Goal: Task Accomplishment & Management: Use online tool/utility

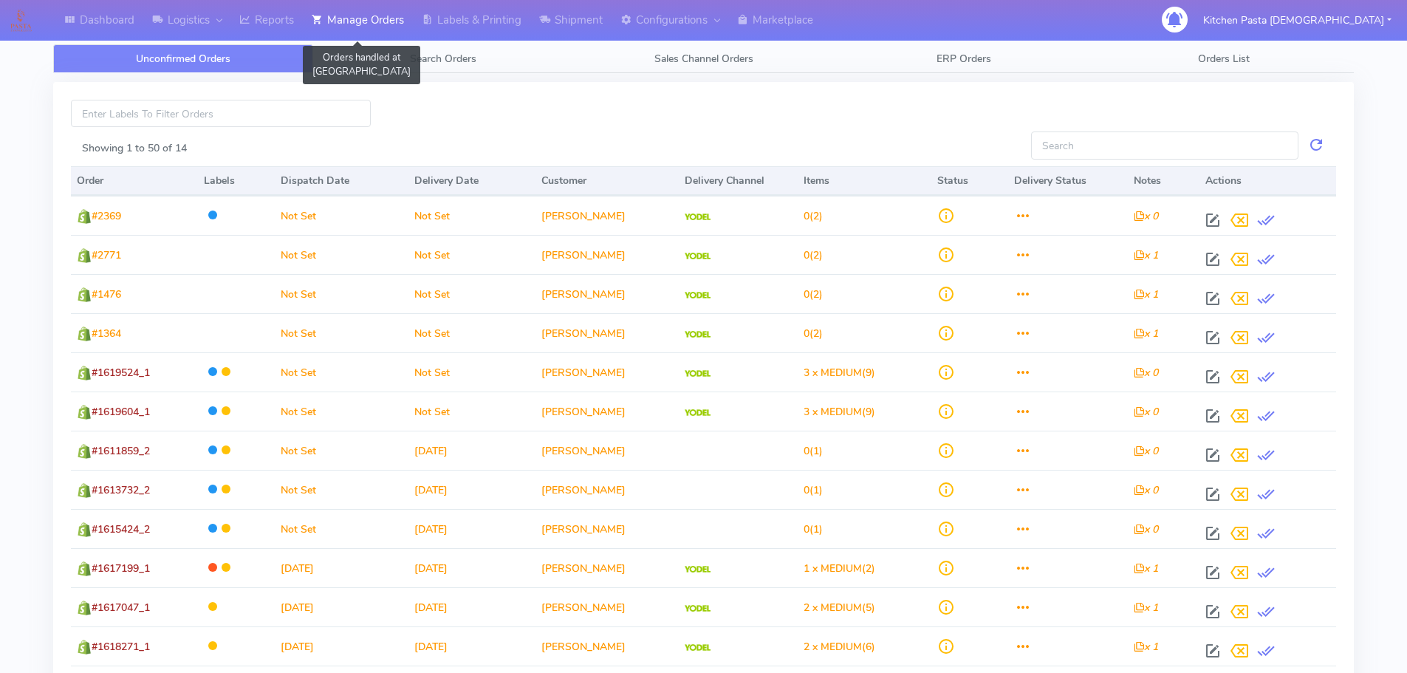
click at [316, 18] on icon at bounding box center [317, 20] width 11 height 15
click at [275, 23] on link "Reports" at bounding box center [267, 20] width 72 height 41
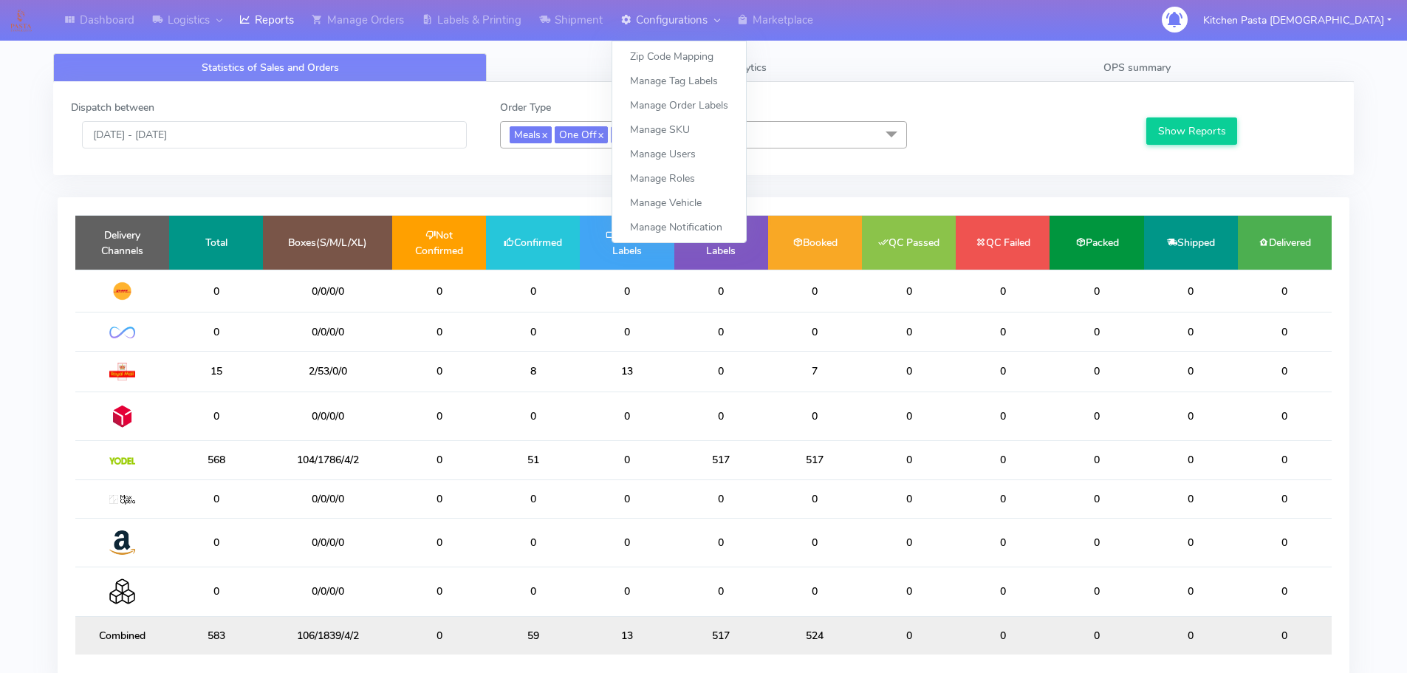
click at [625, 13] on icon at bounding box center [626, 20] width 11 height 15
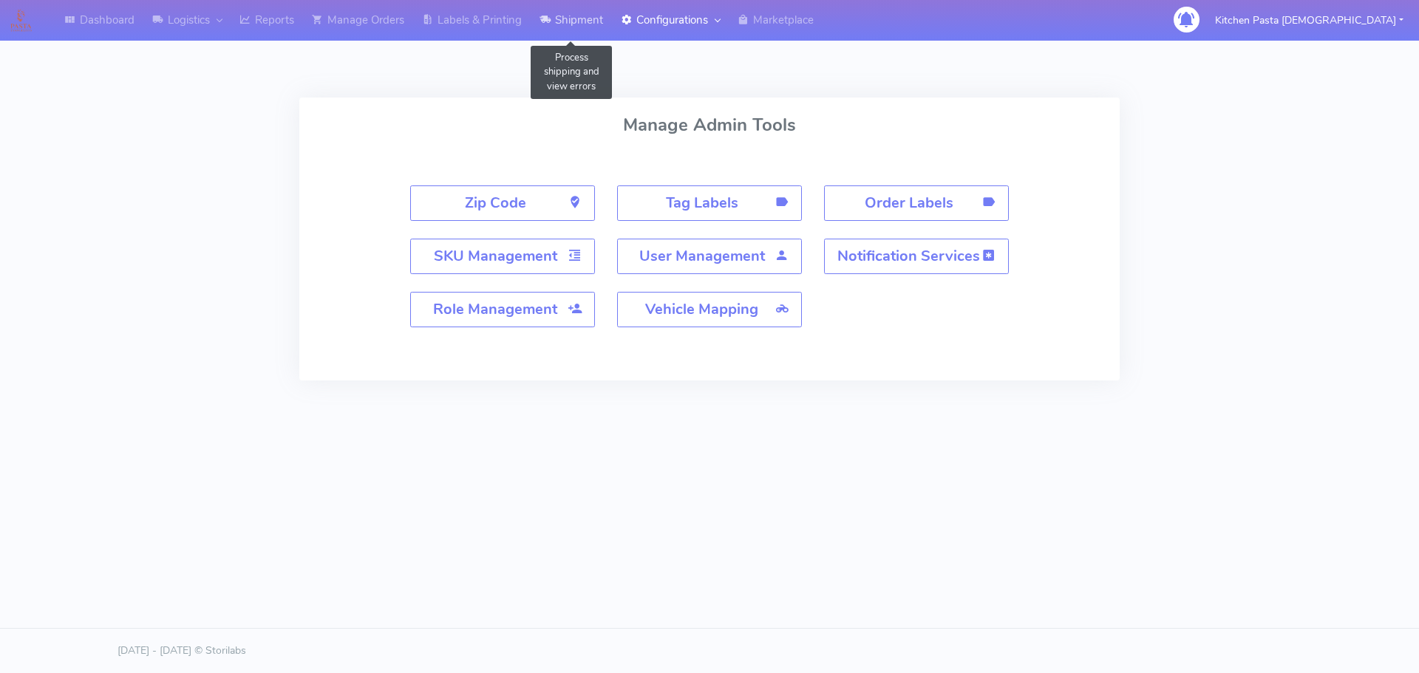
click at [581, 14] on link "Shipment" at bounding box center [570, 20] width 81 height 41
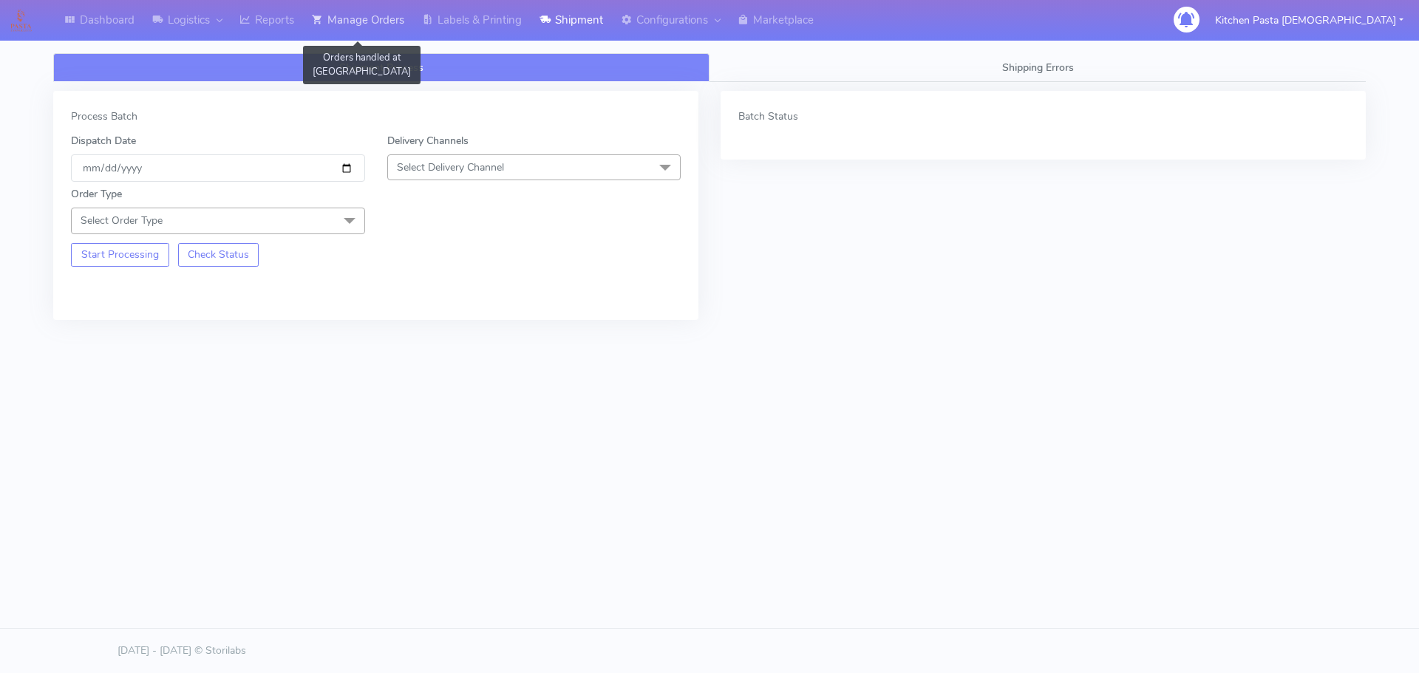
click at [392, 16] on link "Manage Orders" at bounding box center [358, 20] width 110 height 41
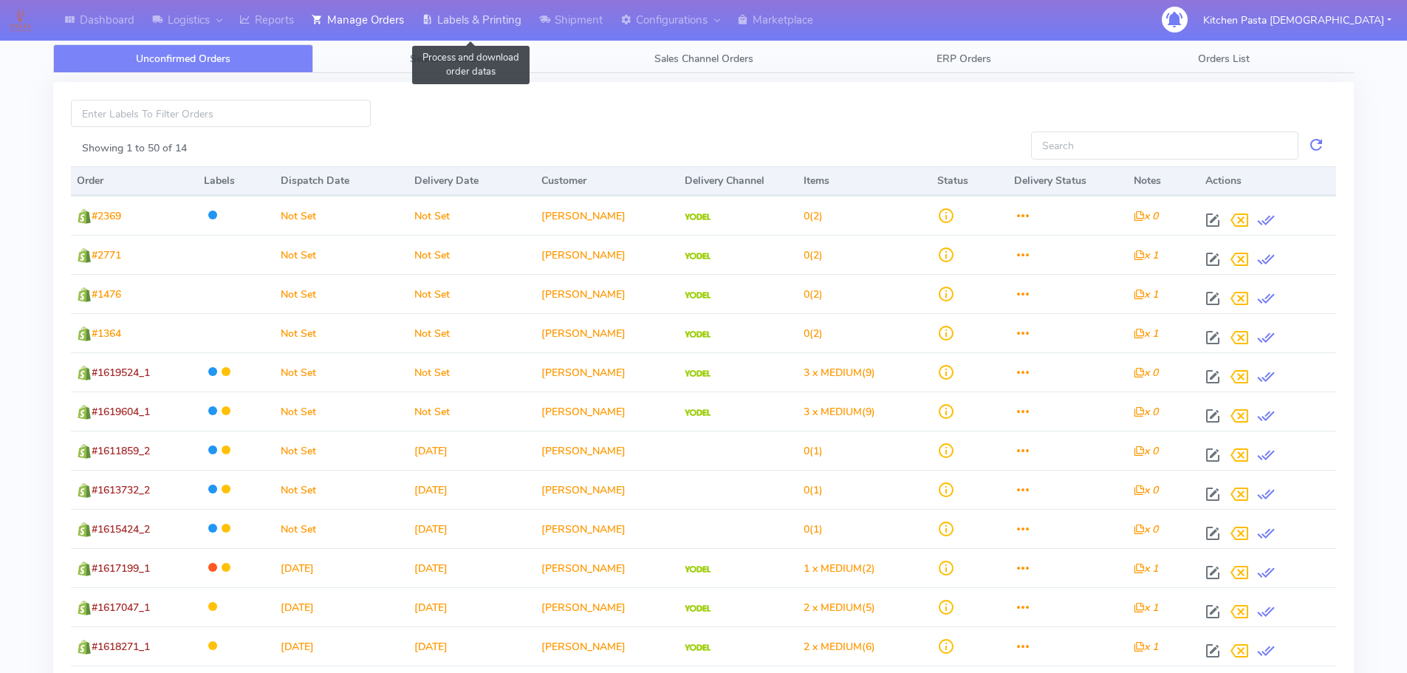
click at [496, 33] on link "Labels & Printing" at bounding box center [471, 20] width 117 height 41
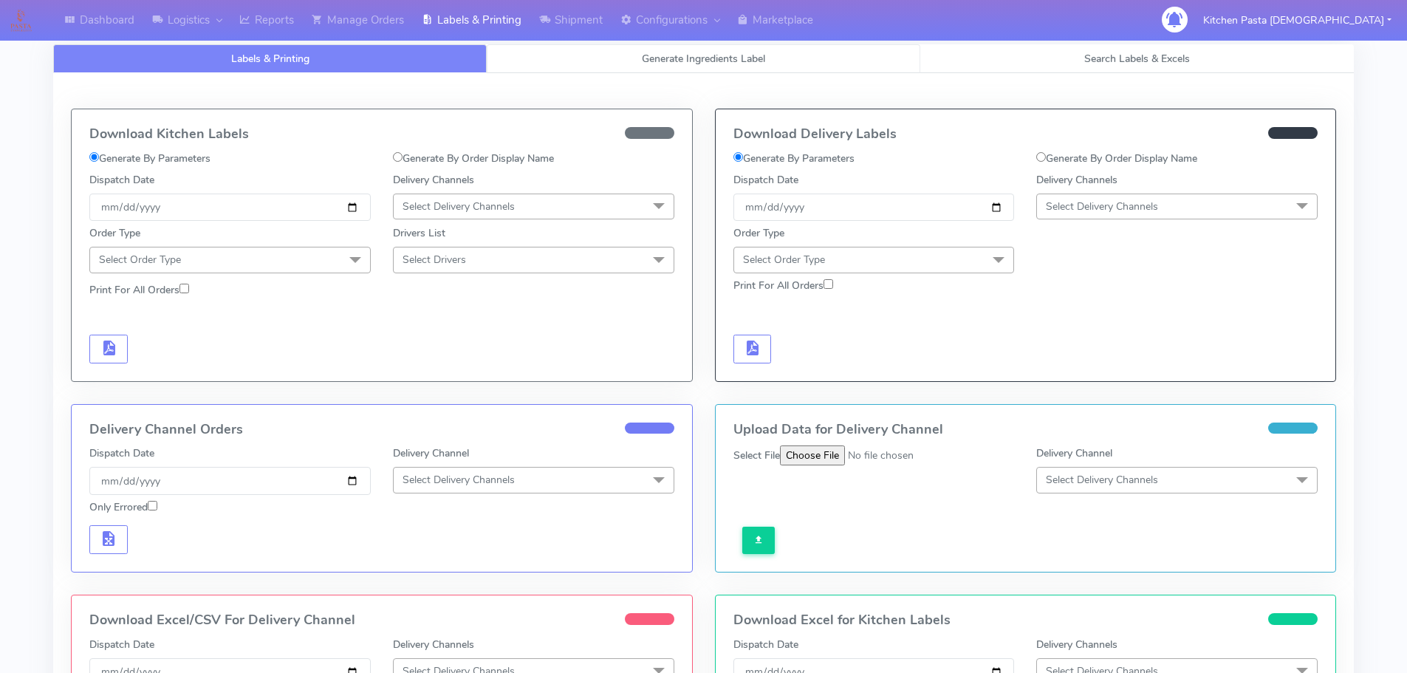
click at [669, 57] on span "Generate Ingredients Label" at bounding box center [703, 59] width 123 height 14
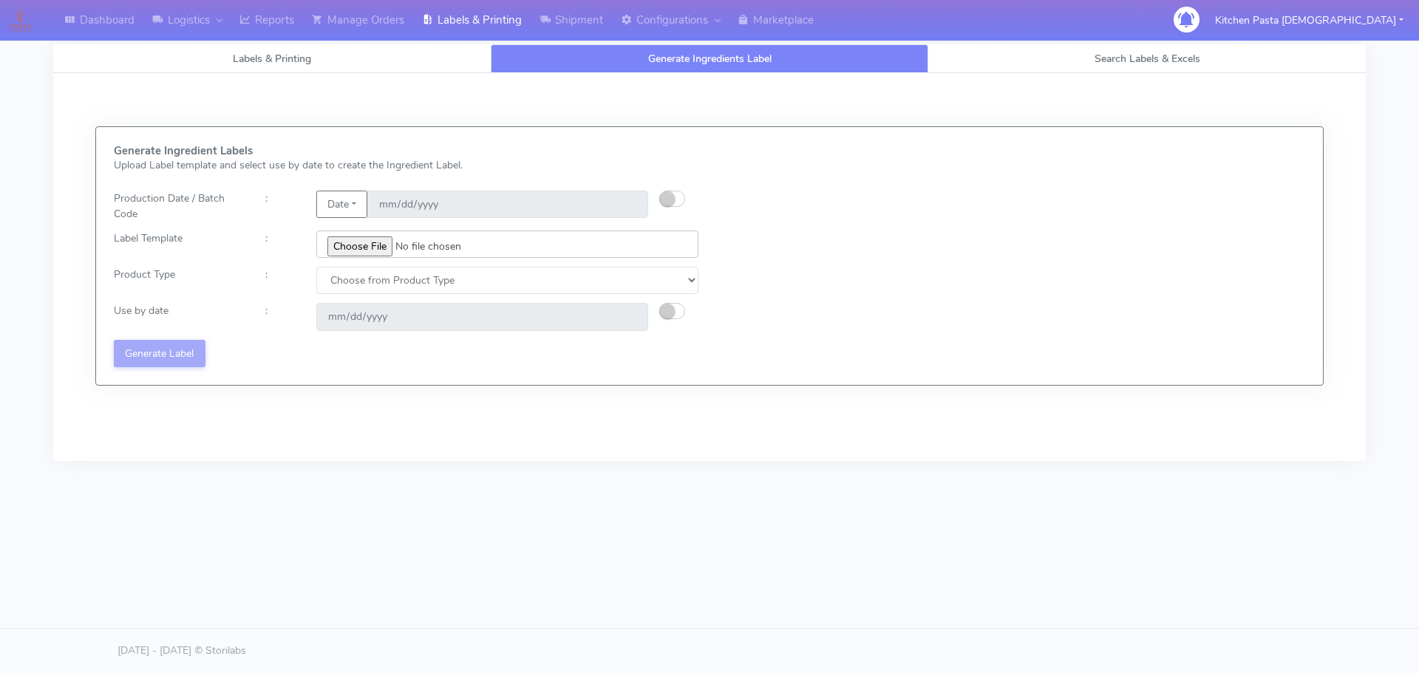
click at [363, 243] on input "file" at bounding box center [507, 244] width 382 height 27
type input "C:\fakepath\Profiteroles V1.jpg"
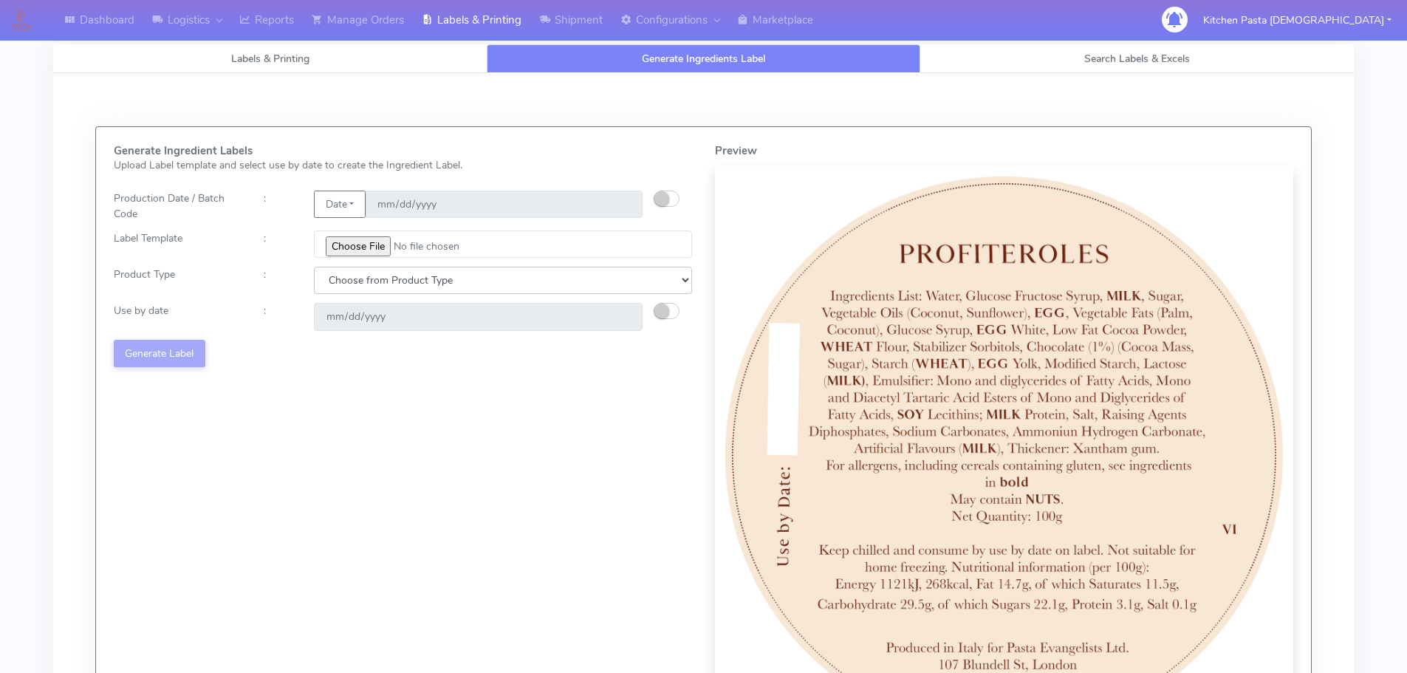
click at [383, 287] on select "Choose from Product Type ECOM ERETAIL CIRCULAR CIRC_DESERTS LASAGNE" at bounding box center [503, 280] width 378 height 27
click at [314, 267] on select "Choose from Product Type ECOM ERETAIL CIRCULAR CIRC_DESERTS LASAGNE" at bounding box center [503, 280] width 378 height 27
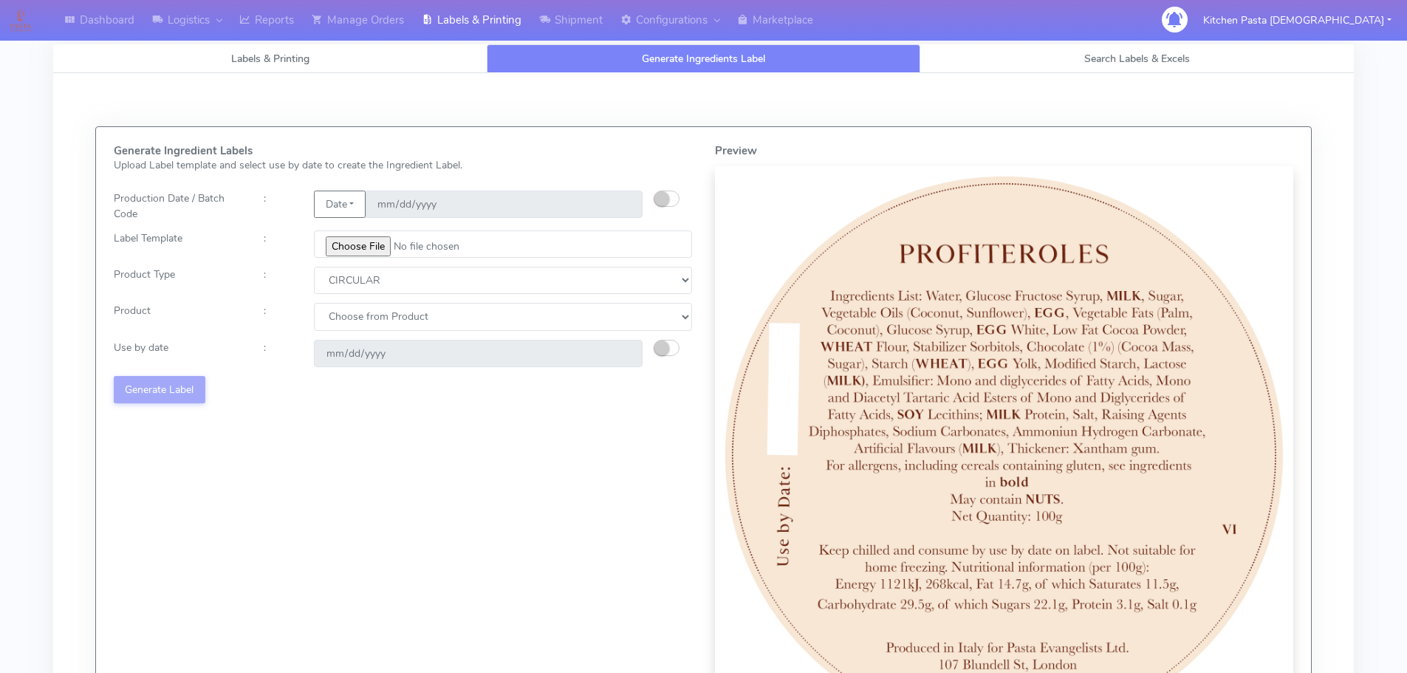
click at [409, 265] on div "Generate Ingredient Labels Upload Label template and select use by date to crea…" at bounding box center [403, 445] width 601 height 600
click at [409, 274] on select "Choose from Product Type ECOM ERETAIL CIRCULAR CIRC_DESERTS LASAGNE" at bounding box center [503, 280] width 378 height 27
select select "3"
click at [314, 267] on select "Choose from Product Type ECOM ERETAIL CIRCULAR CIRC_DESERTS LASAGNE" at bounding box center [503, 280] width 378 height 27
click at [396, 304] on select "Choose from Product CLASSIC_TIRAMISU CREMA_AMARENA PROFITEROLES" at bounding box center [503, 316] width 378 height 27
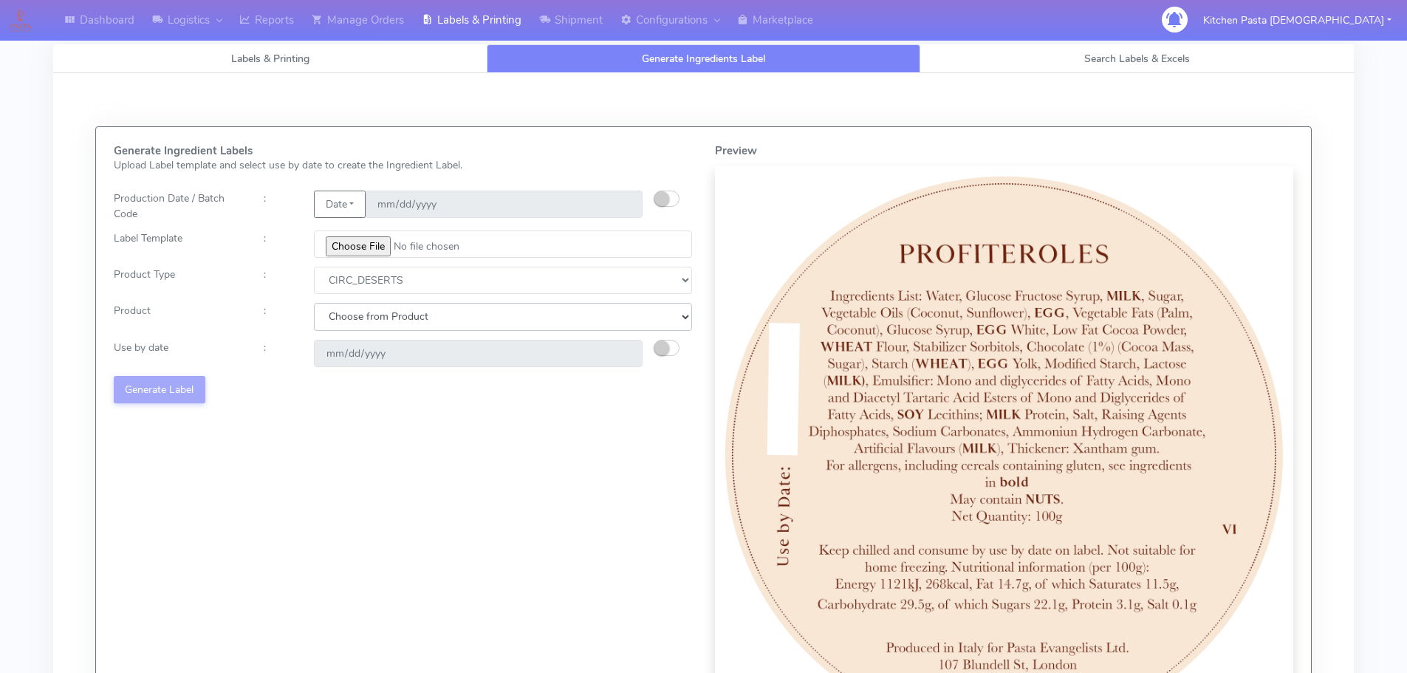
select select "2"
click at [314, 303] on select "Choose from Product CLASSIC_TIRAMISU CREMA_AMARENA PROFITEROLES" at bounding box center [503, 316] width 378 height 27
type input "[DATE]"
click at [164, 382] on button "Generate Label" at bounding box center [160, 389] width 92 height 27
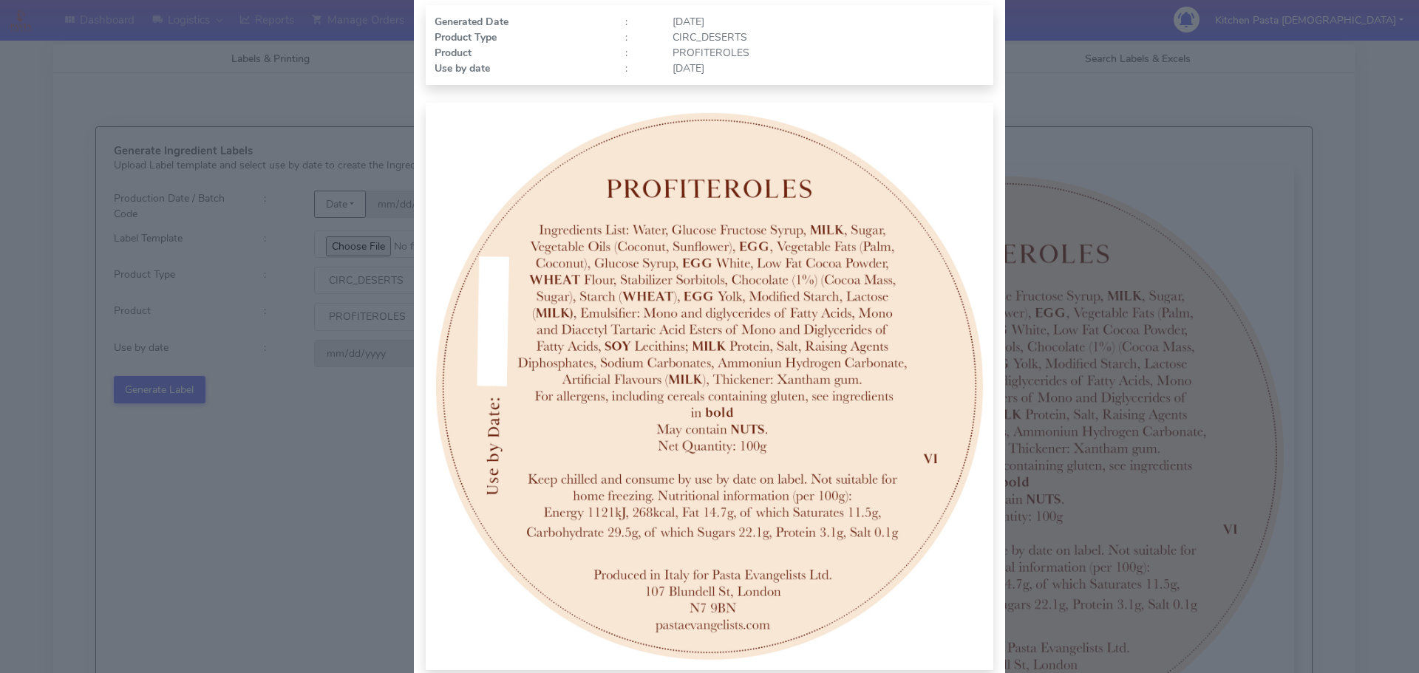
scroll to position [153, 0]
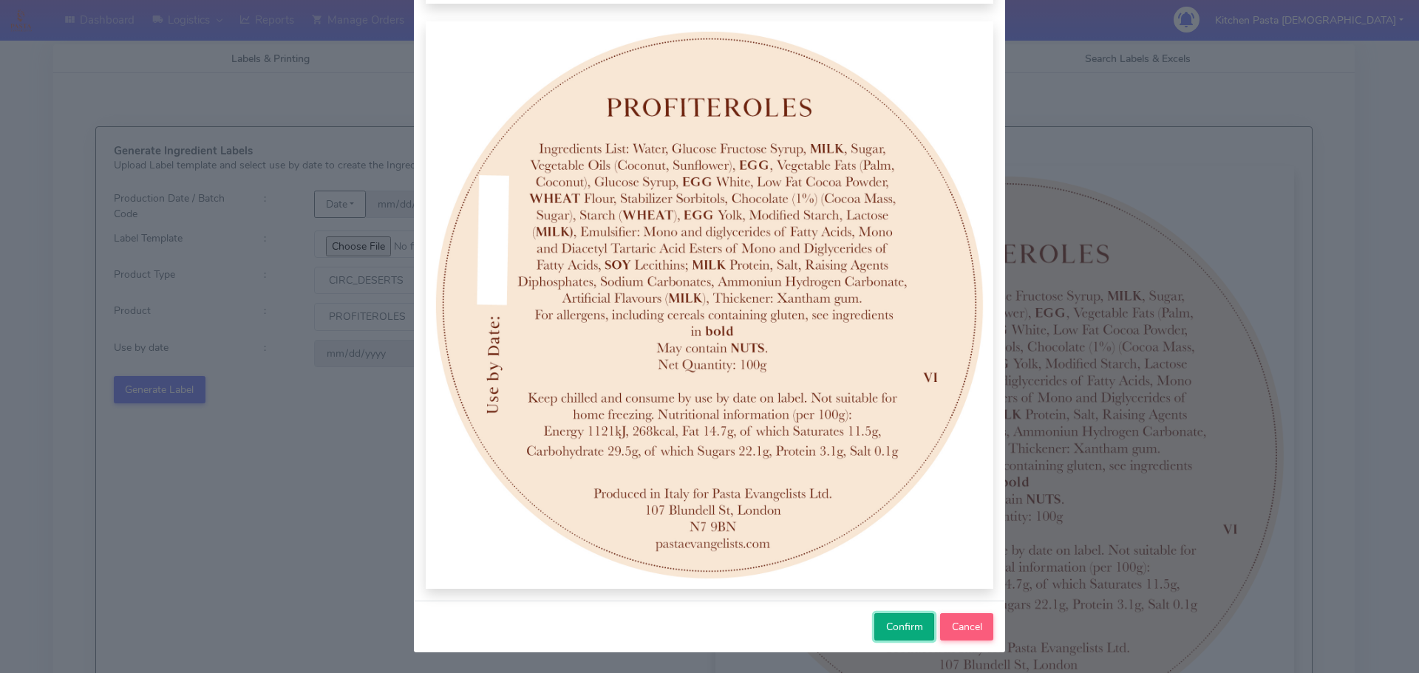
click at [875, 617] on button "Confirm" at bounding box center [904, 626] width 60 height 27
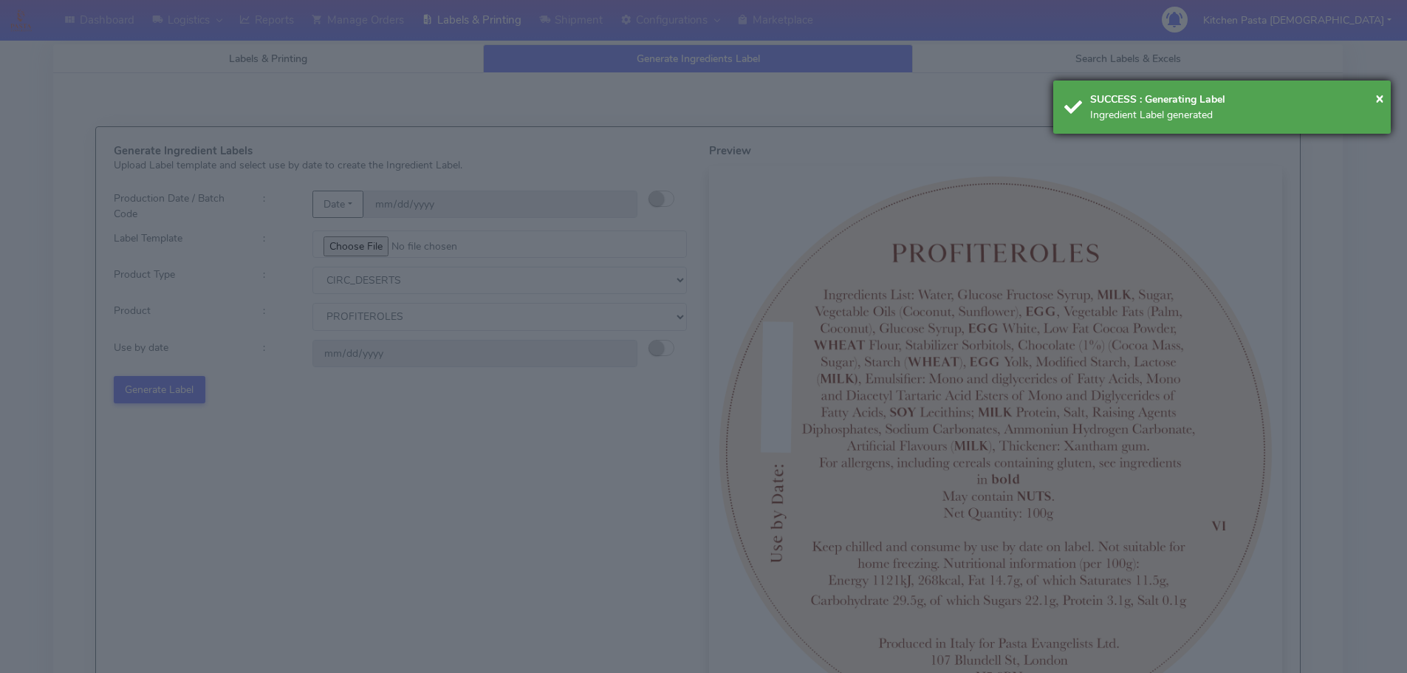
select select
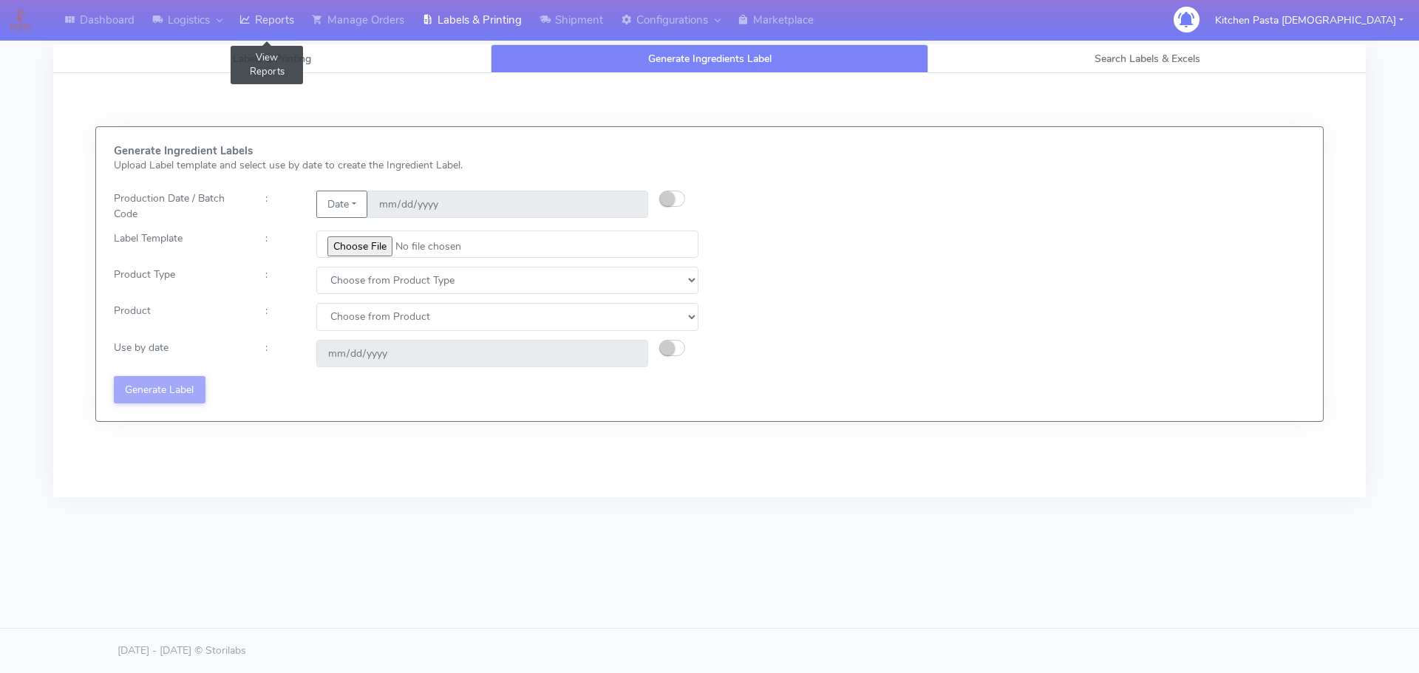
click at [273, 16] on link "Reports" at bounding box center [267, 20] width 72 height 41
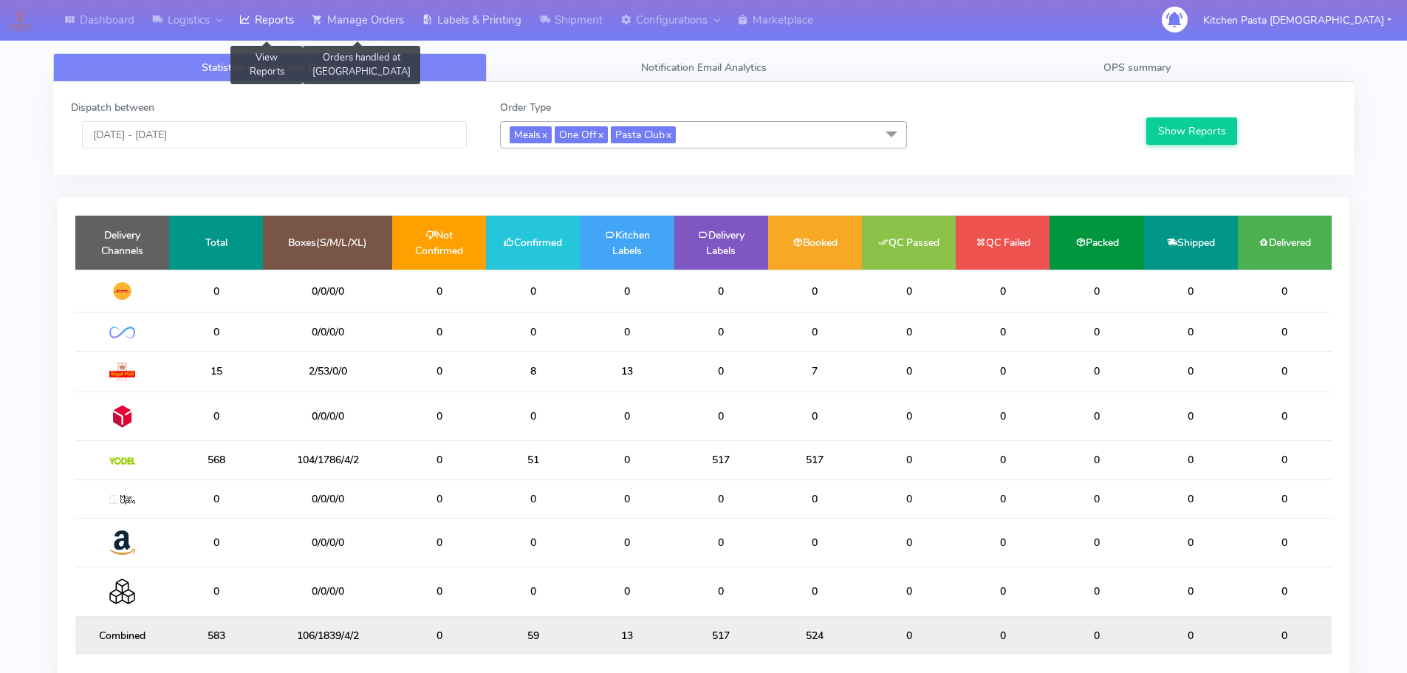
drag, startPoint x: 409, startPoint y: 16, endPoint x: 436, endPoint y: 16, distance: 27.3
click at [409, 16] on link "Manage Orders" at bounding box center [358, 20] width 110 height 41
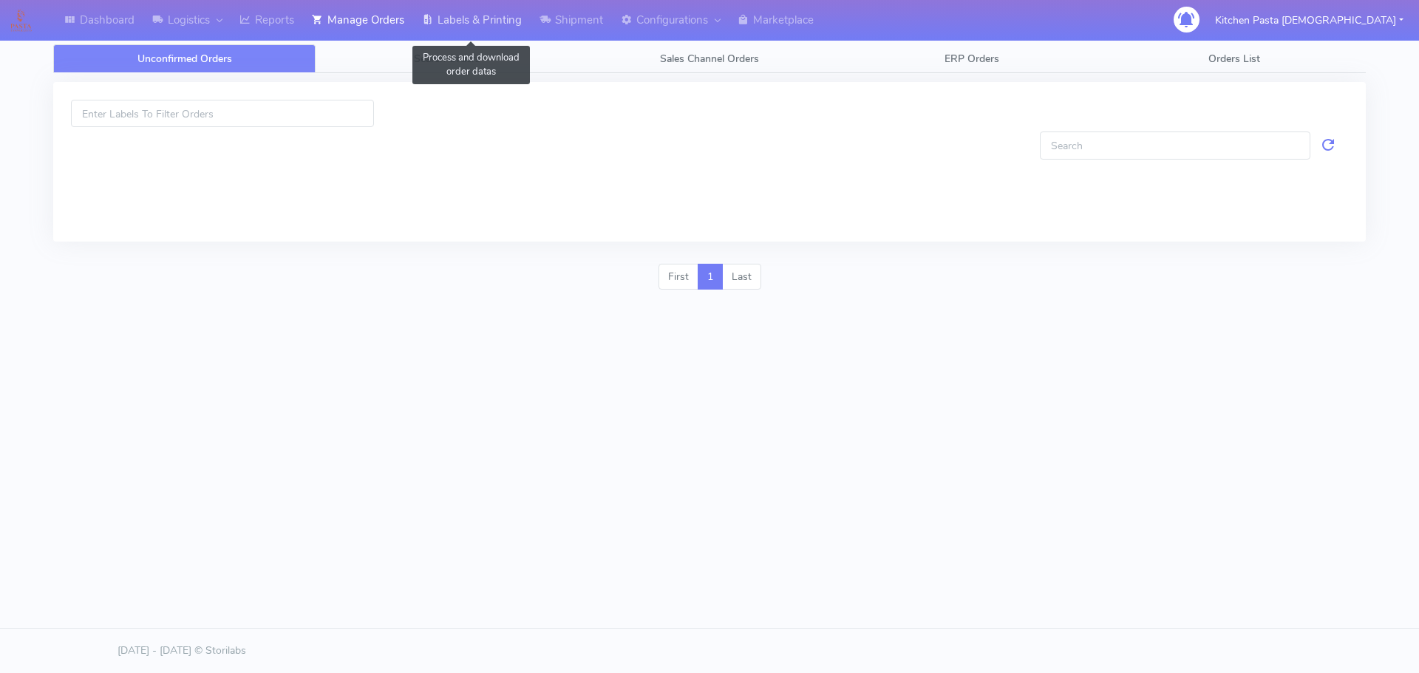
click at [495, 12] on link "Labels & Printing" at bounding box center [471, 20] width 117 height 41
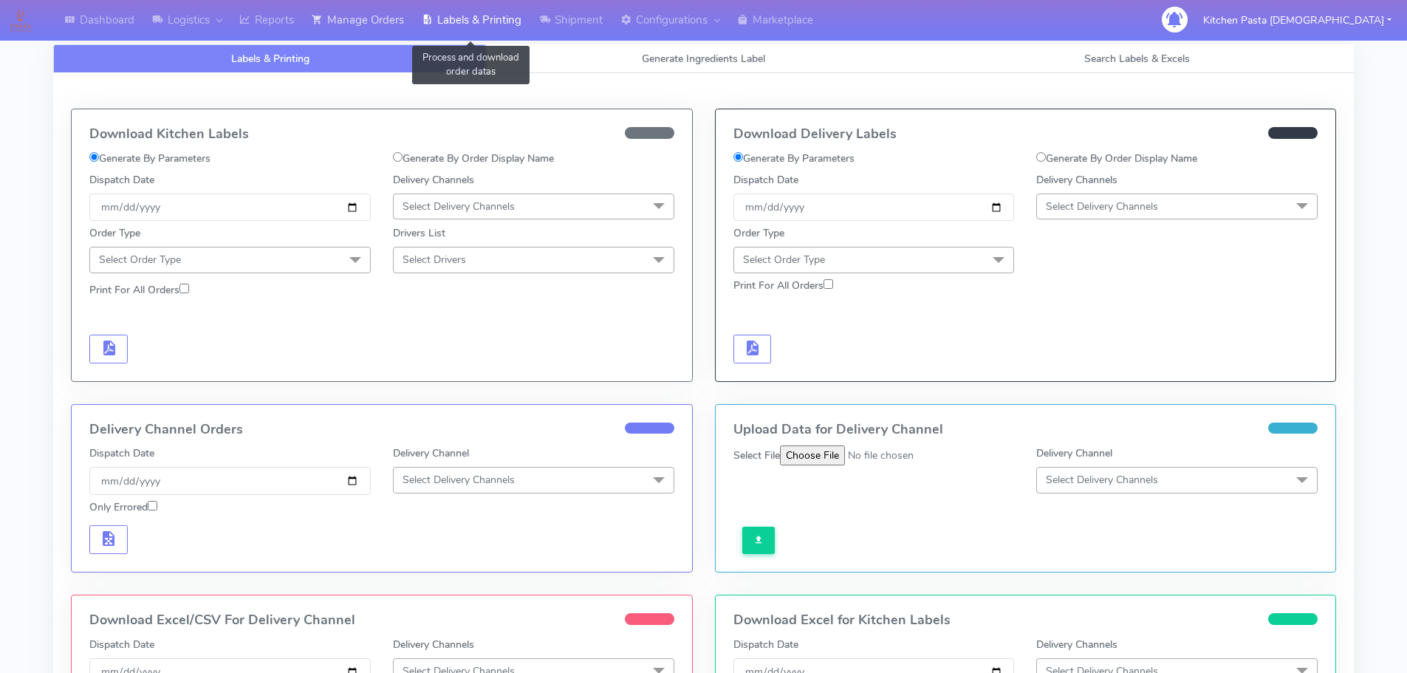
select select
click at [686, 56] on span "Generate Ingredients Label" at bounding box center [703, 59] width 123 height 14
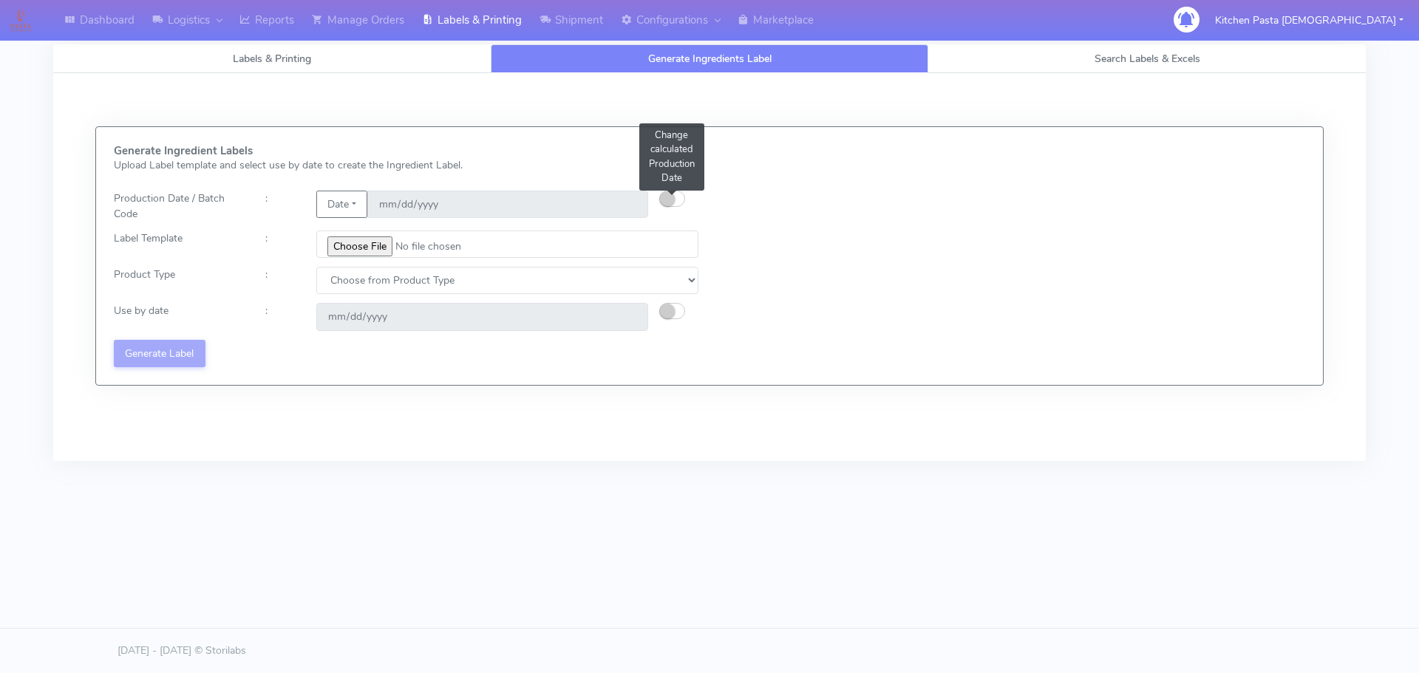
click at [664, 197] on small "button" at bounding box center [667, 198] width 15 height 15
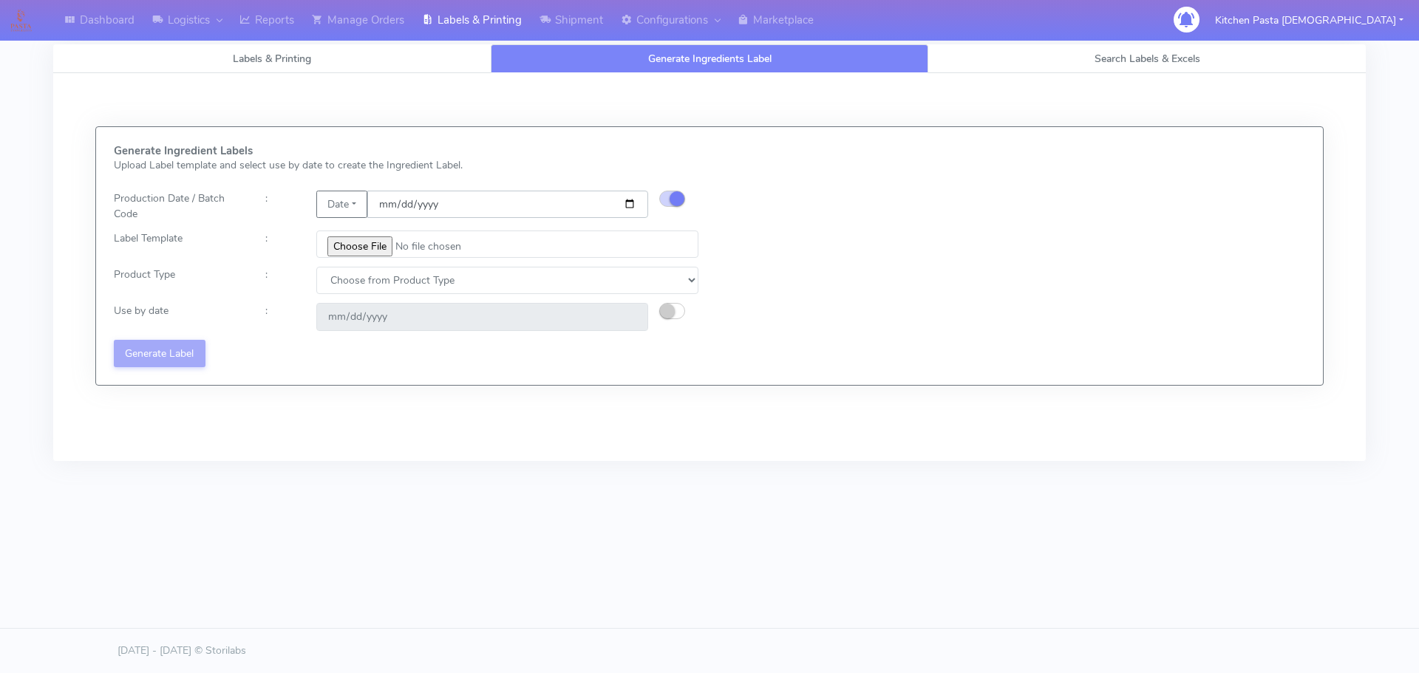
click at [624, 197] on input "[DATE]" at bounding box center [507, 204] width 281 height 27
type input "[DATE]"
click at [343, 242] on input "file" at bounding box center [507, 244] width 382 height 27
type input "C:\fakepath\Classic Tiramisu V1.jpg"
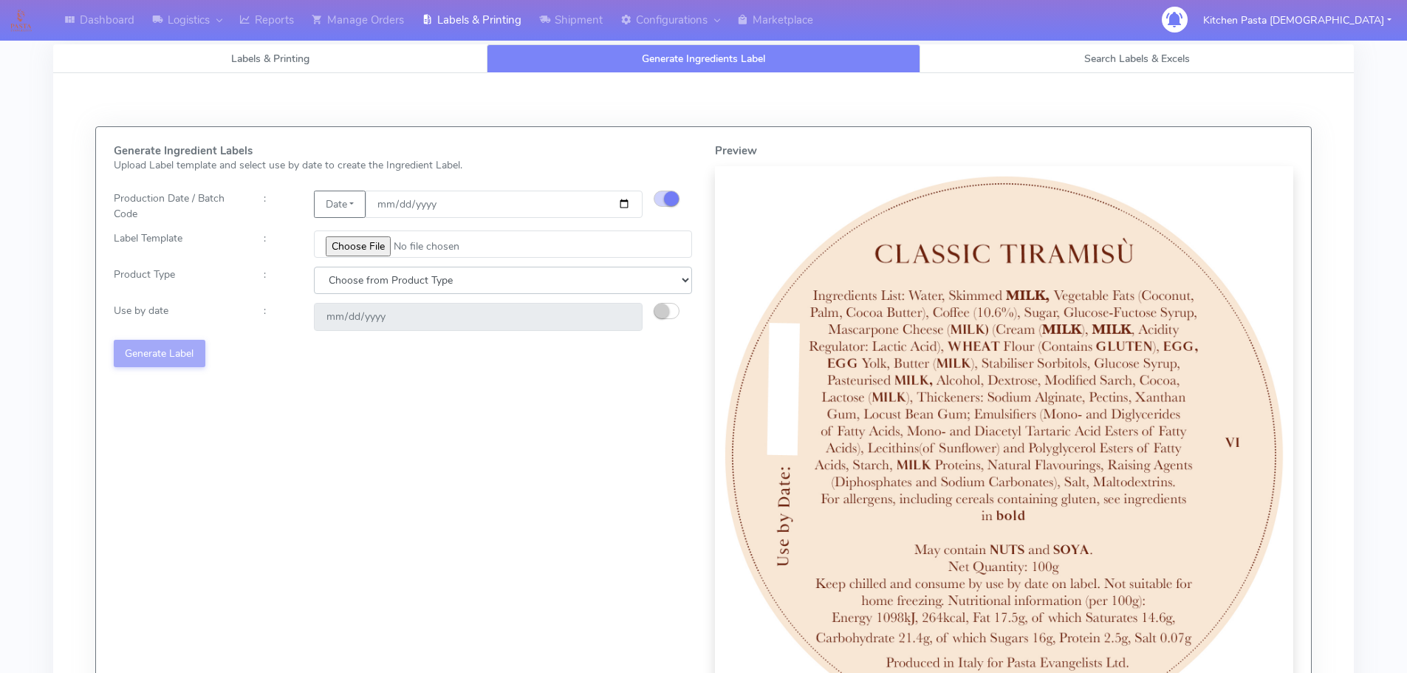
click at [384, 267] on select "Choose from Product Type ECOM ERETAIL CIRCULAR CIRC_DESERTS LASAGNE" at bounding box center [503, 280] width 378 height 27
select select "3"
click at [314, 267] on select "Choose from Product Type ECOM ERETAIL CIRCULAR CIRC_DESERTS LASAGNE" at bounding box center [503, 280] width 378 height 27
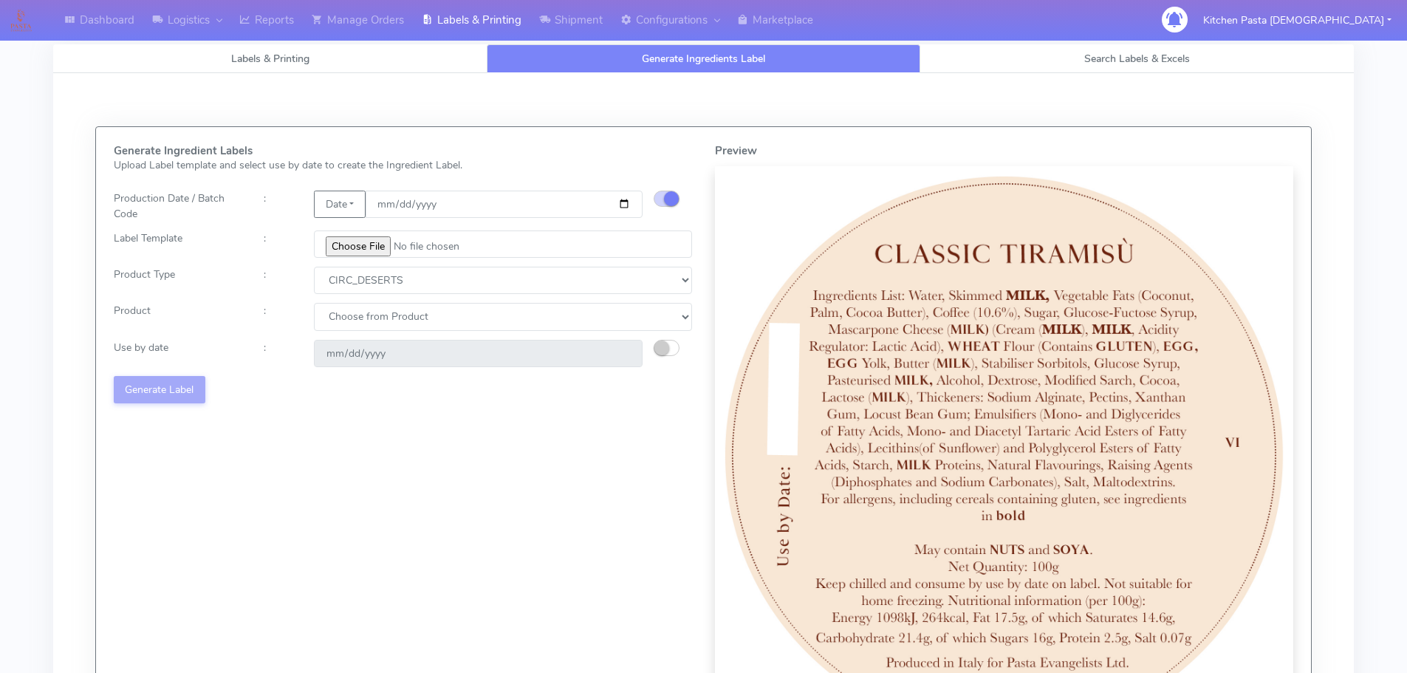
click at [440, 299] on div "Generate Ingredient Labels Upload Label template and select use by date to crea…" at bounding box center [403, 445] width 601 height 600
click at [442, 317] on select "Choose from Product CLASSIC_TIRAMISU CREMA_AMARENA PROFITEROLES" at bounding box center [503, 316] width 378 height 27
select select "0"
click at [314, 303] on select "Choose from Product CLASSIC_TIRAMISU CREMA_AMARENA PROFITEROLES" at bounding box center [503, 316] width 378 height 27
click at [674, 352] on button "button" at bounding box center [667, 348] width 26 height 16
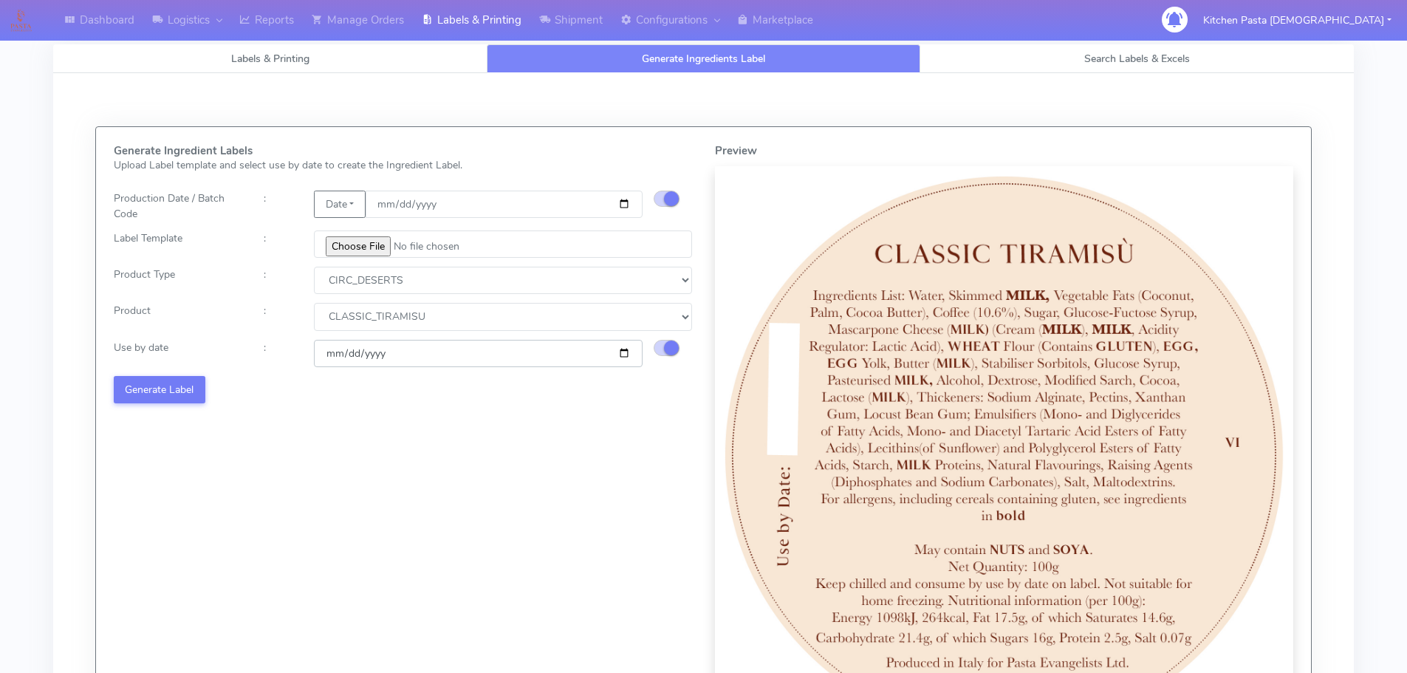
click at [617, 352] on input "[DATE]" at bounding box center [478, 353] width 329 height 27
click at [621, 352] on input "[DATE]" at bounding box center [478, 353] width 329 height 27
type input "[DATE]"
click at [160, 395] on button "Generate Label" at bounding box center [160, 389] width 92 height 27
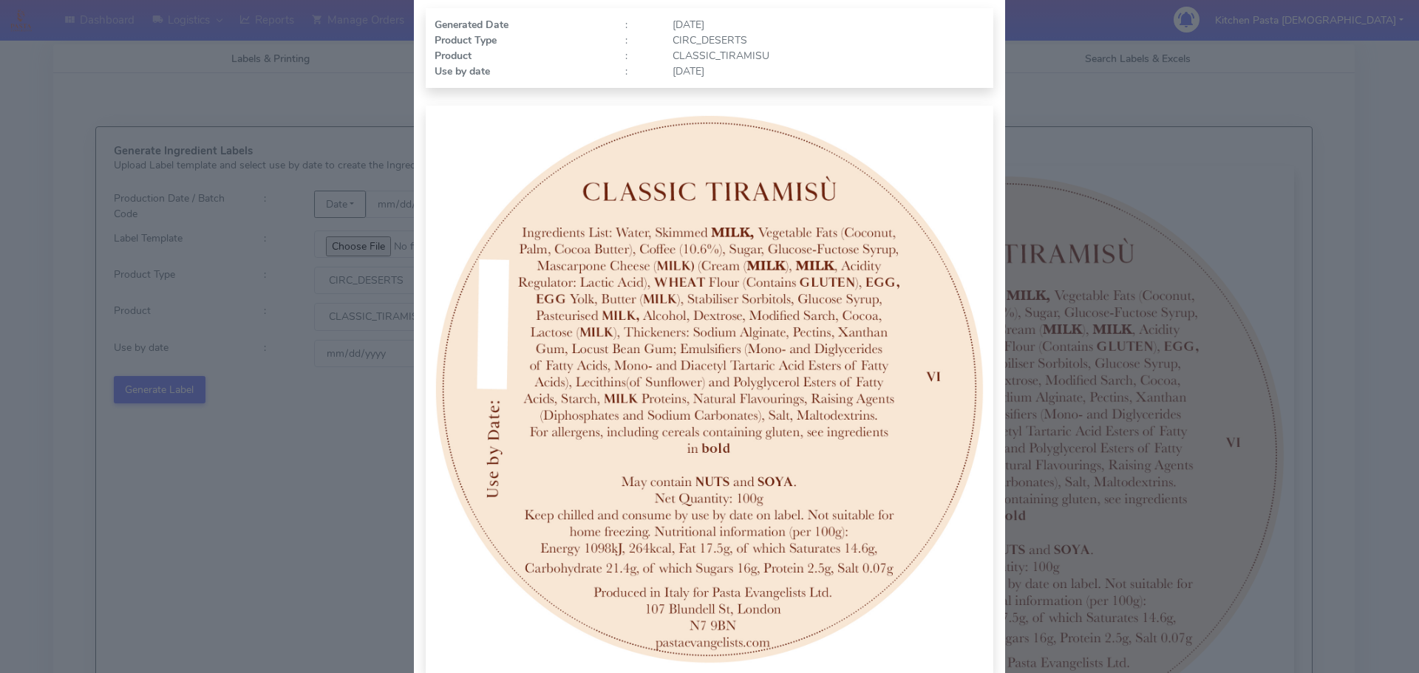
scroll to position [153, 0]
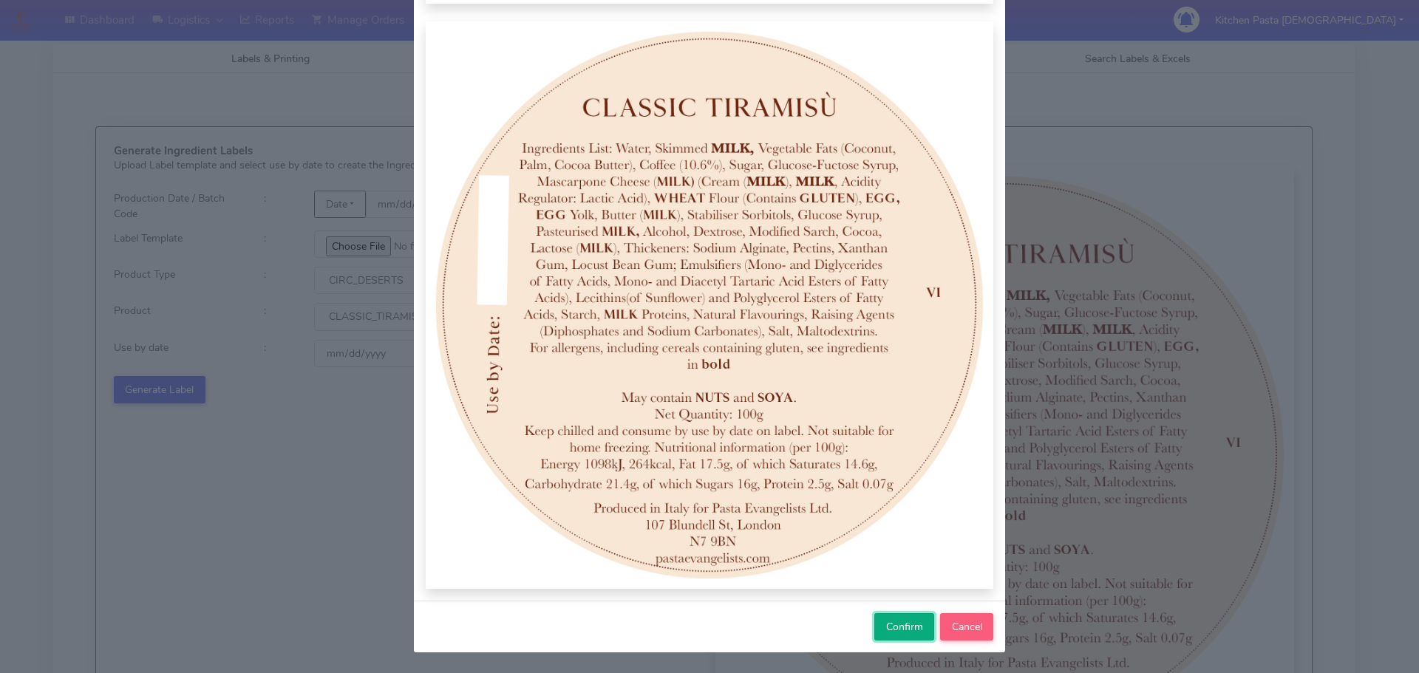
click at [893, 624] on span "Confirm" at bounding box center [904, 627] width 37 height 14
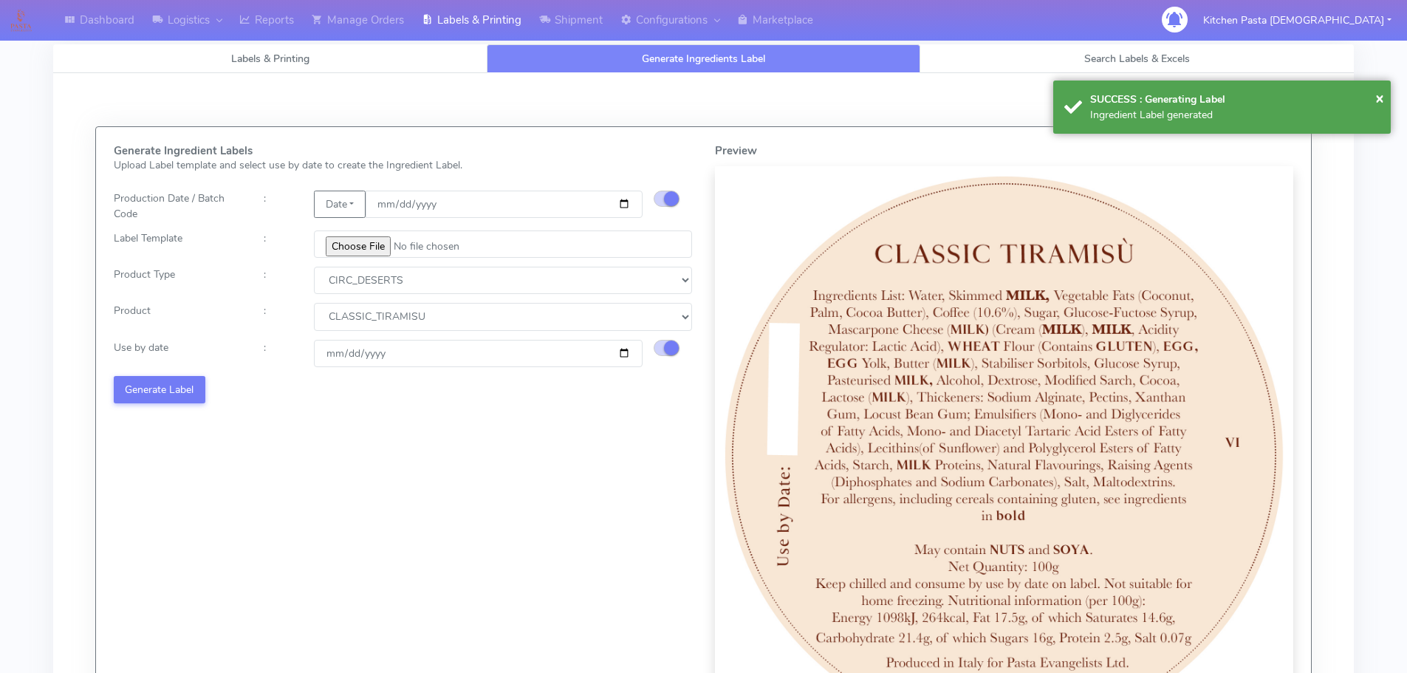
select select
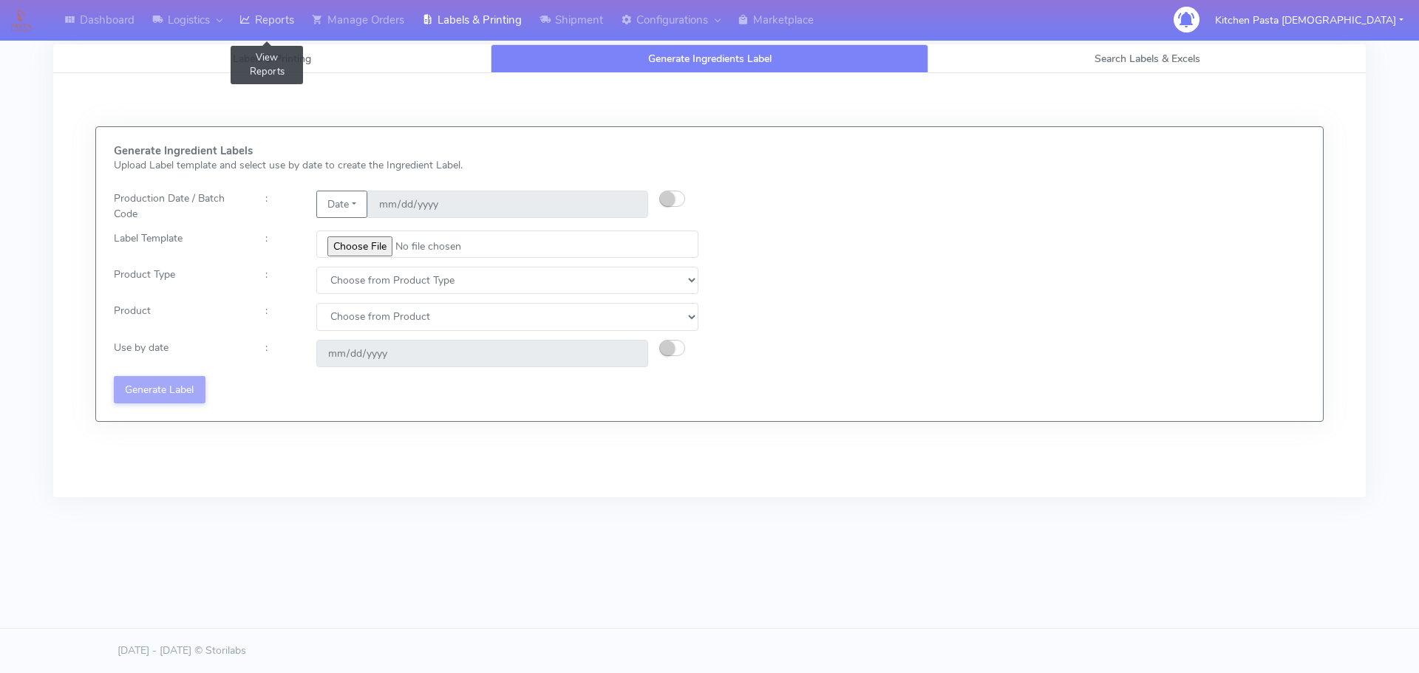
click at [262, 20] on link "Reports" at bounding box center [267, 20] width 72 height 41
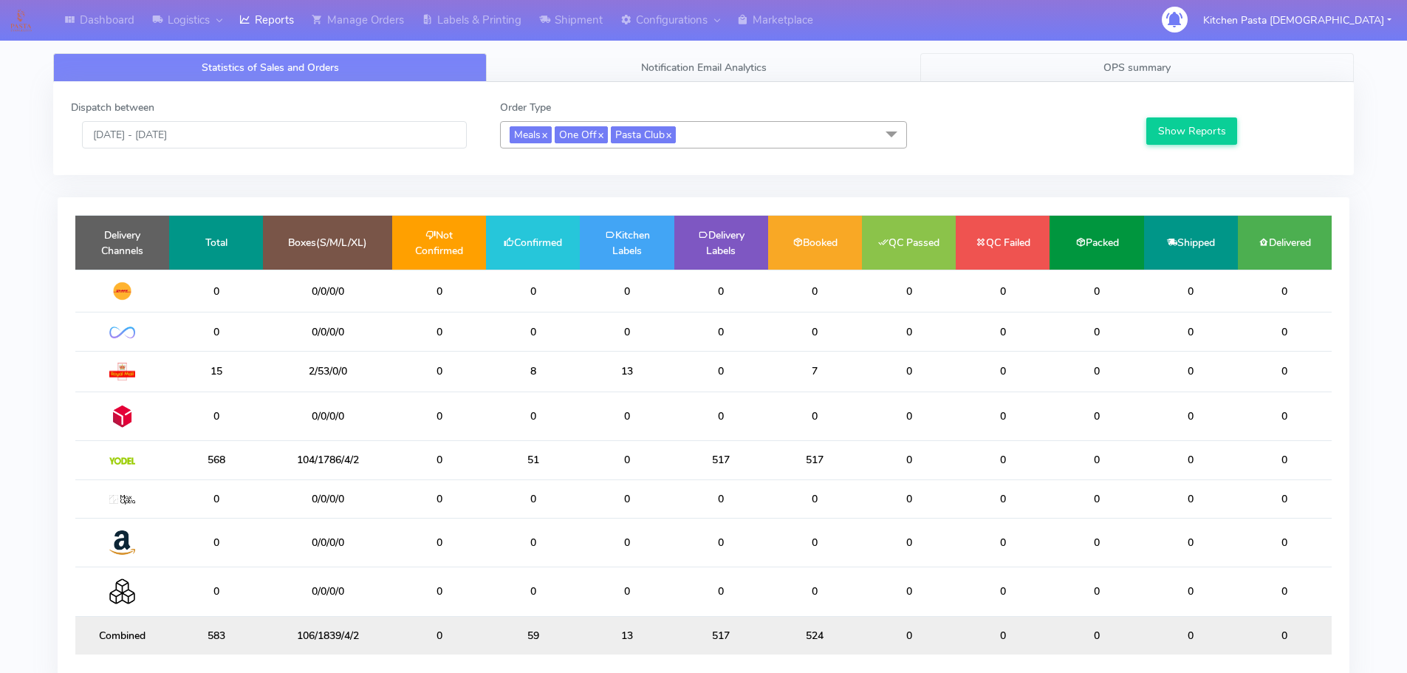
click at [1125, 60] on link "OPS summary" at bounding box center [1138, 67] width 434 height 29
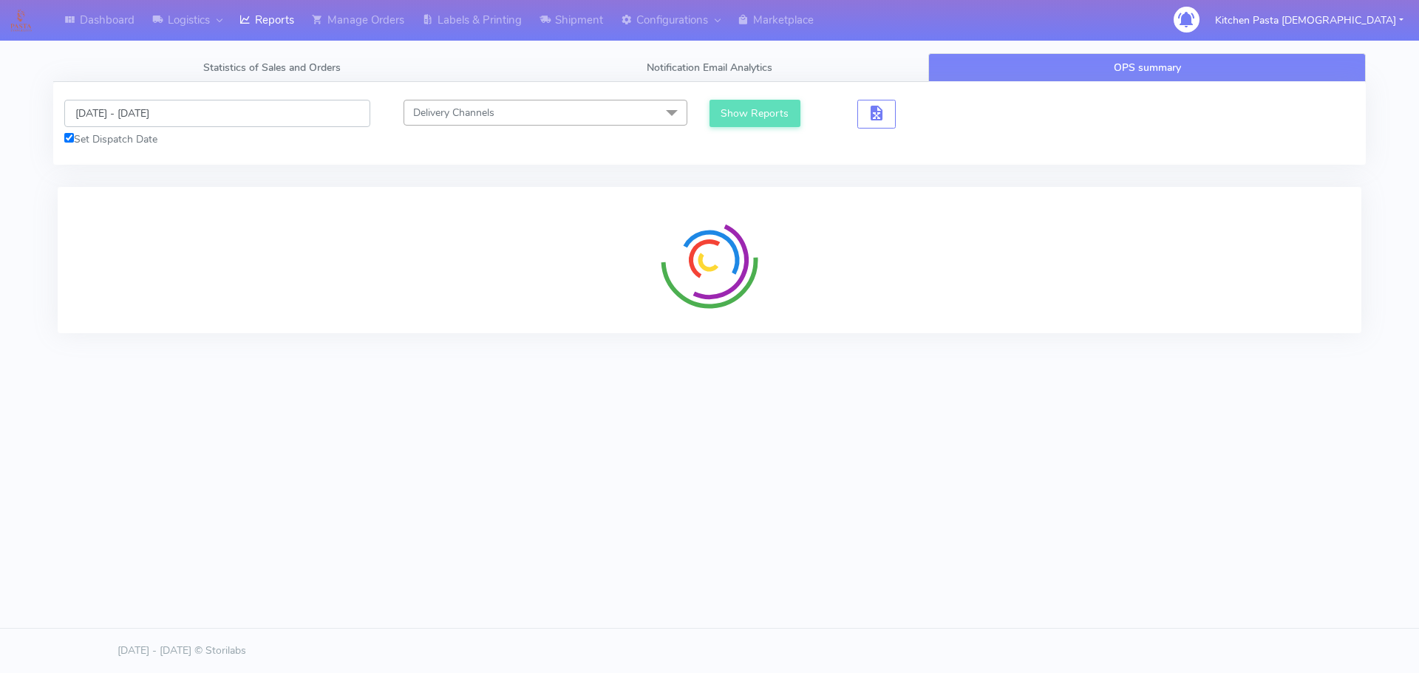
click at [218, 115] on input "[DATE] - [DATE]" at bounding box center [217, 113] width 306 height 27
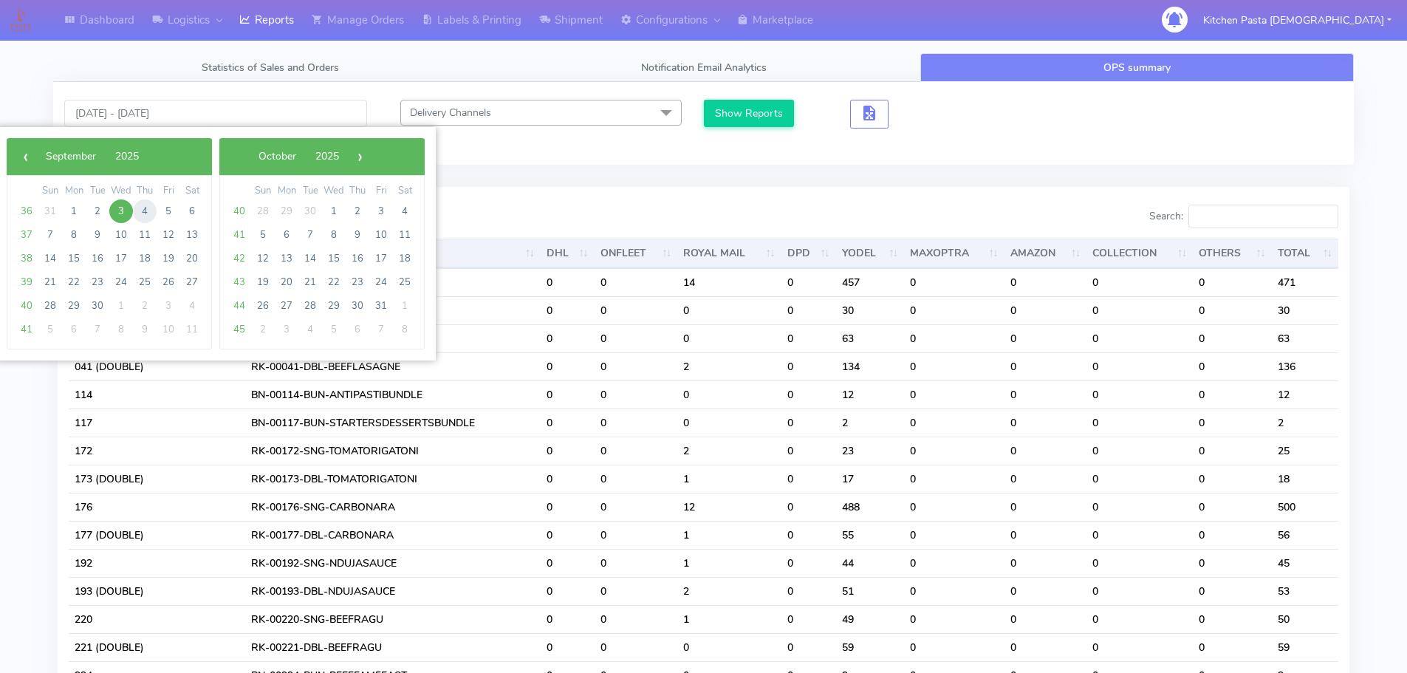
click at [149, 214] on span "4" at bounding box center [145, 211] width 24 height 24
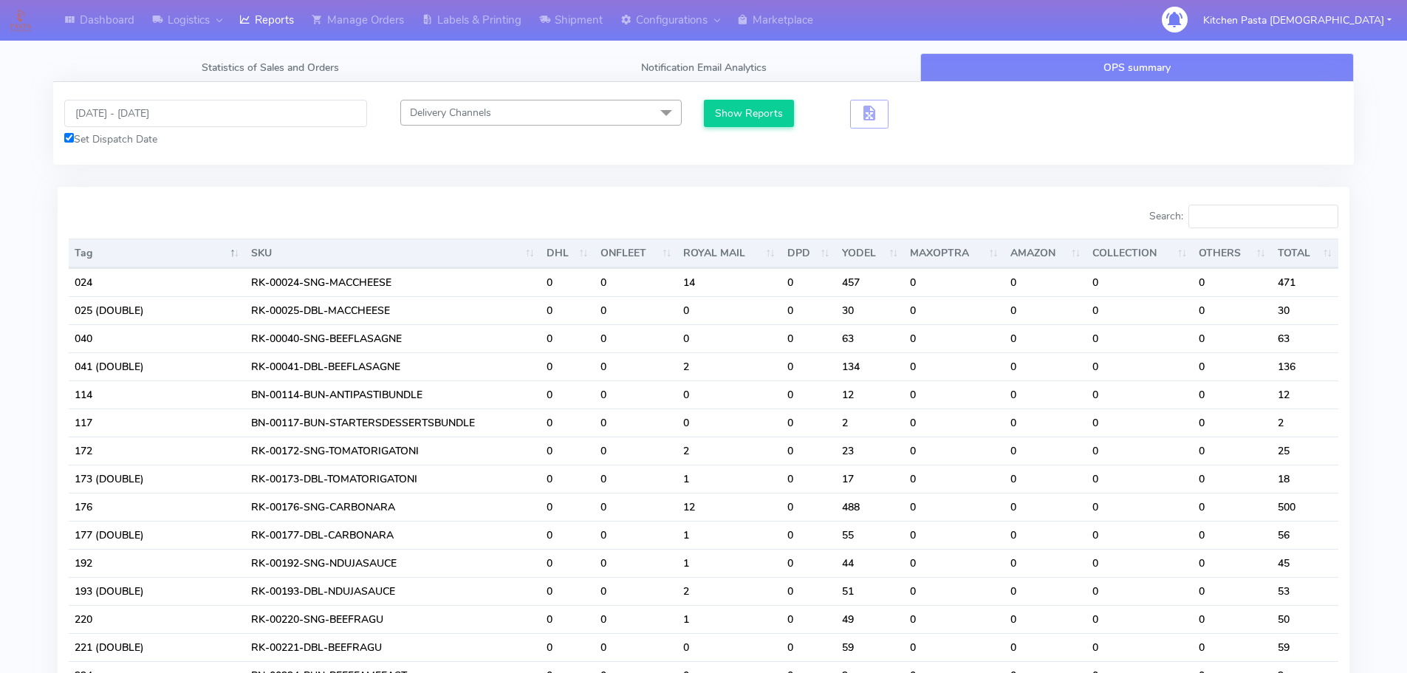
type input "[DATE] - [DATE]"
drag, startPoint x: 770, startPoint y: 106, endPoint x: 780, endPoint y: 109, distance: 10.8
click at [772, 106] on button "Show Reports" at bounding box center [749, 113] width 91 height 27
click at [1257, 208] on input "Search:" at bounding box center [1264, 217] width 150 height 24
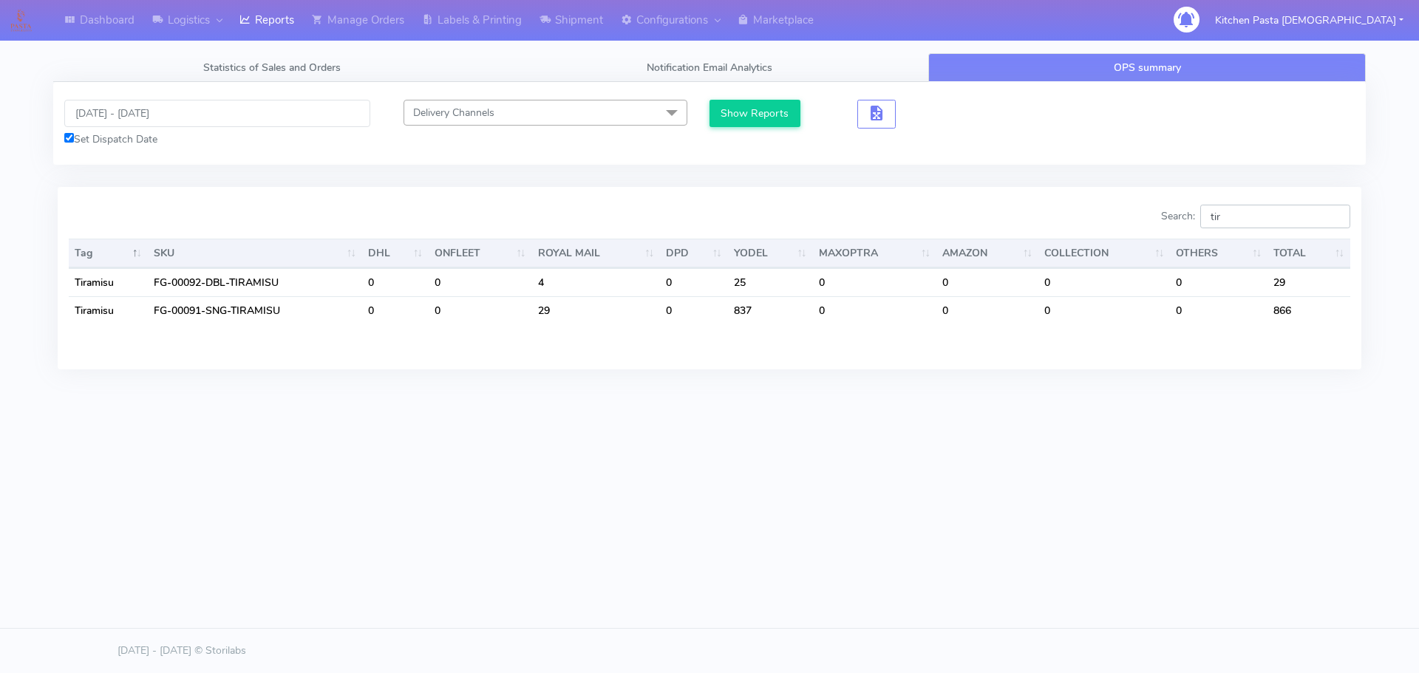
type input "tir"
